Goal: Entertainment & Leisure: Consume media (video, audio)

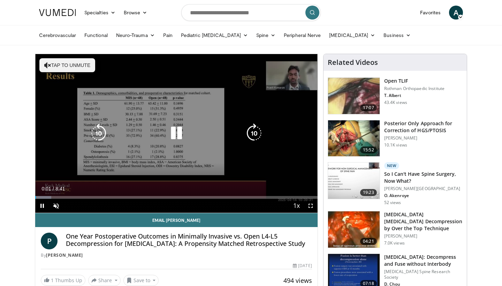
click at [175, 137] on icon "Video Player" at bounding box center [177, 133] width 20 height 20
